Goal: Go to known website: Access a specific website the user already knows

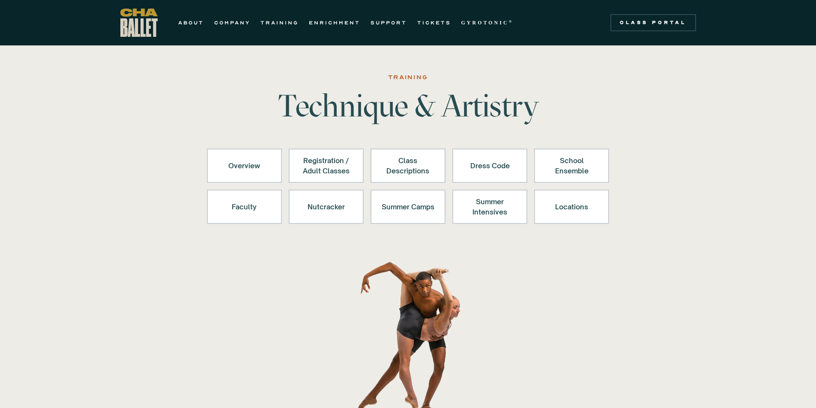
click at [141, 21] on img "home" at bounding box center [138, 23] width 37 height 28
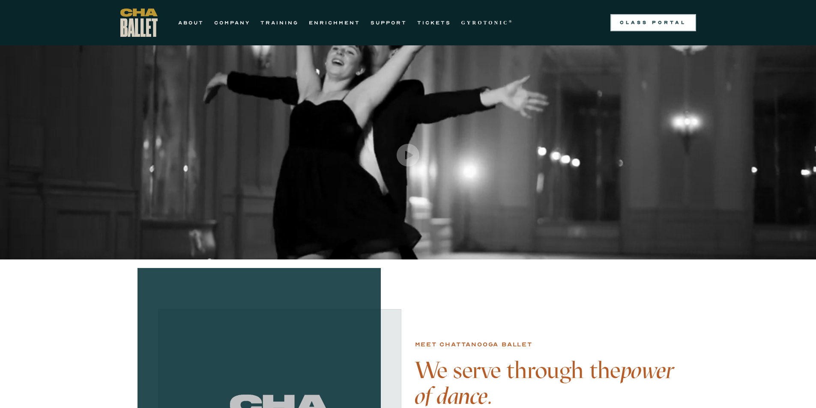
click at [631, 21] on div "Class Portal" at bounding box center [652, 22] width 75 height 7
